Goal: Navigation & Orientation: Find specific page/section

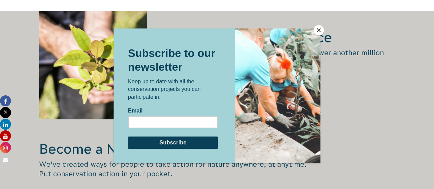
scroll to position [1024, 0]
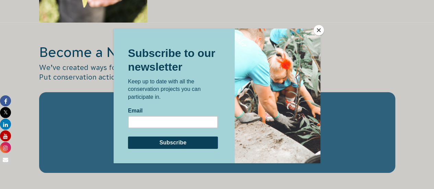
click at [319, 31] on button "Close" at bounding box center [319, 30] width 10 height 10
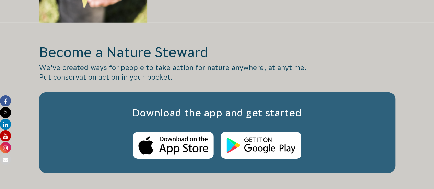
click at [384, 46] on h2 "Become a Nature Steward" at bounding box center [217, 52] width 356 height 18
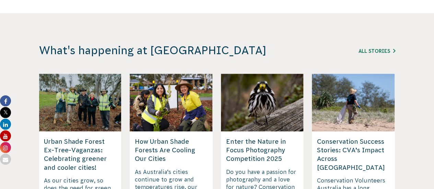
scroll to position [1642, 0]
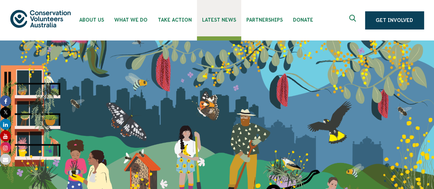
click at [226, 20] on span "Latest News" at bounding box center [219, 19] width 34 height 5
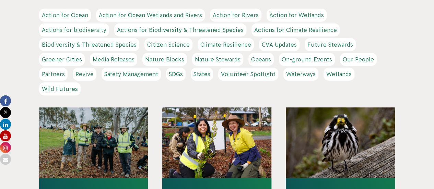
scroll to position [198, 0]
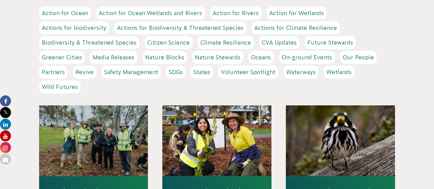
click at [240, 75] on link "Volunteer Spotlight" at bounding box center [248, 72] width 60 height 13
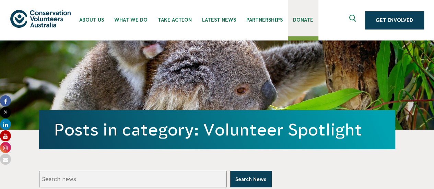
click at [296, 20] on span "Donate" at bounding box center [303, 19] width 20 height 5
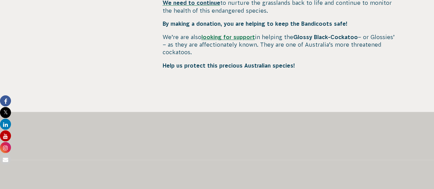
scroll to position [348, 0]
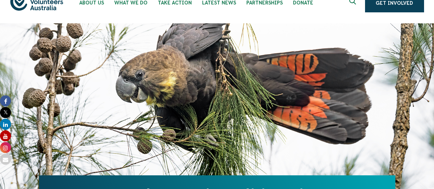
scroll to position [0, 0]
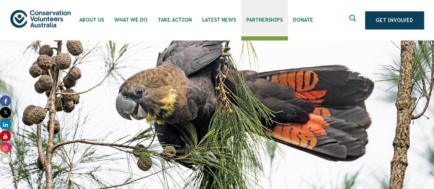
click at [269, 24] on link "Partnerships" at bounding box center [264, 18] width 47 height 36
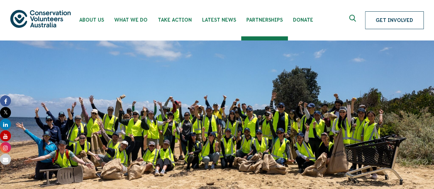
click at [406, 27] on link "Get Involved" at bounding box center [394, 20] width 59 height 18
